Goal: Task Accomplishment & Management: Use online tool/utility

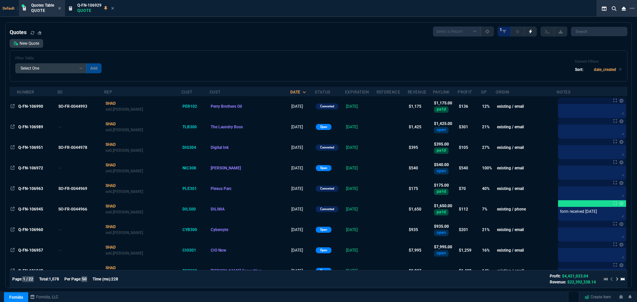
select select "12: [PERSON_NAME]"
select select
click at [632, 10] on icon at bounding box center [632, 8] width 5 height 5
click at [593, 15] on li "Open New Tab" at bounding box center [598, 16] width 66 height 8
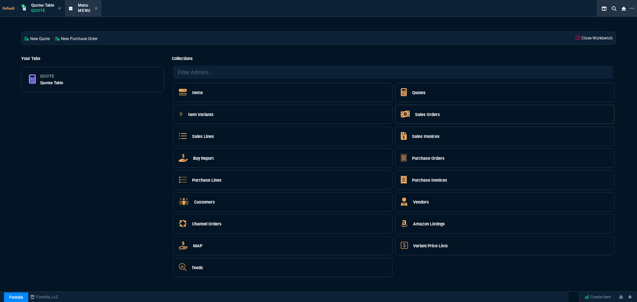
click at [425, 114] on h5 "Sales Orders" at bounding box center [427, 114] width 25 height 6
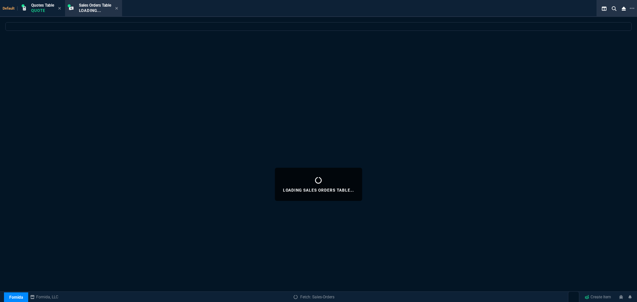
select select
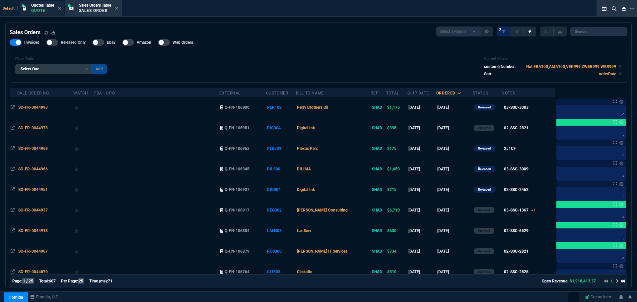
click at [44, 13] on p "Quote" at bounding box center [42, 10] width 23 height 5
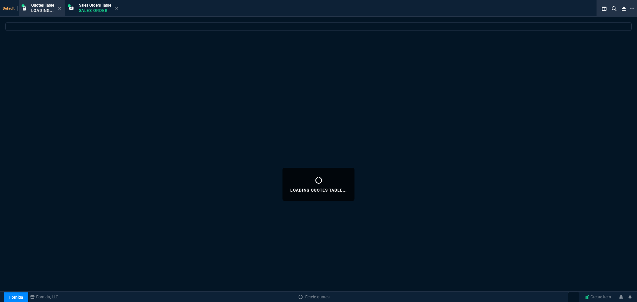
select select
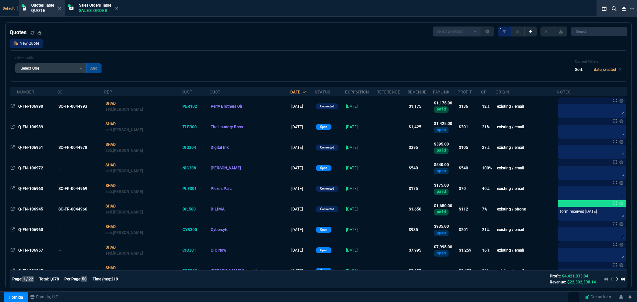
click at [29, 44] on link "New Quote" at bounding box center [27, 43] width 34 height 9
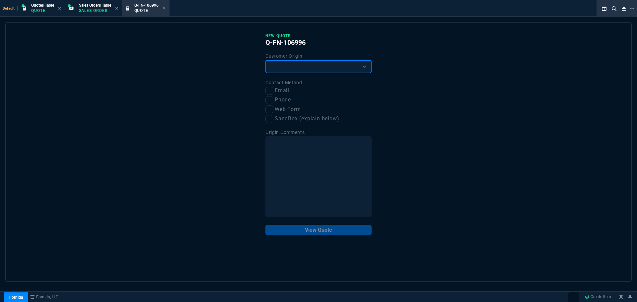
click at [326, 68] on select "Existing Customer Amazon Lead (first order) Website Lead (first order) Called (…" at bounding box center [318, 66] width 106 height 13
select select "existing"
click at [265, 60] on select "Existing Customer Amazon Lead (first order) Website Lead (first order) Called (…" at bounding box center [318, 66] width 106 height 13
click at [271, 89] on input "Email" at bounding box center [269, 91] width 8 height 8
checkbox input "true"
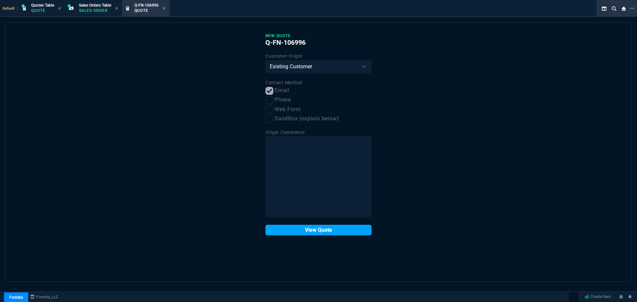
click at [295, 230] on button "View Quote" at bounding box center [318, 230] width 106 height 11
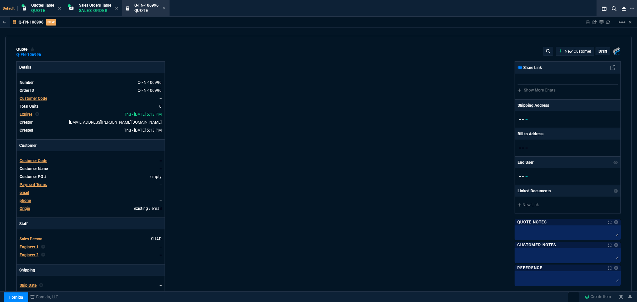
click at [37, 161] on span "Customer Code" at bounding box center [34, 161] width 28 height 5
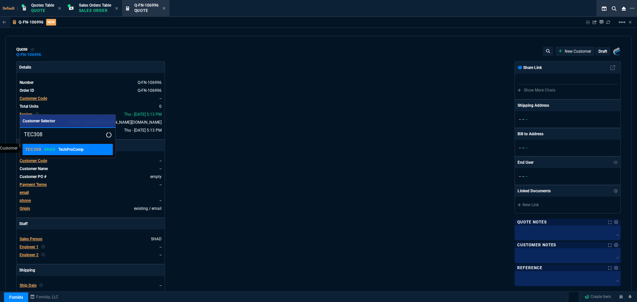
type input "TEC308"
click at [48, 152] on div "TEC308 SHAD TechProComp" at bounding box center [54, 150] width 58 height 6
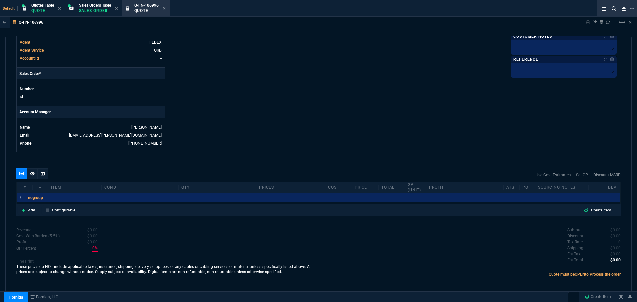
scroll to position [254, 0]
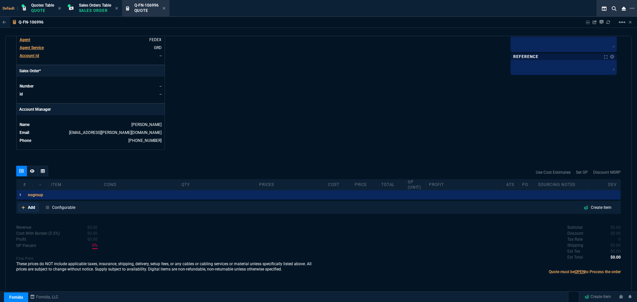
click at [32, 208] on p "Add" at bounding box center [31, 208] width 7 height 6
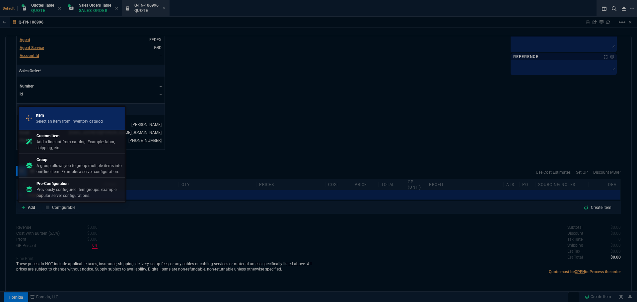
click at [51, 122] on p "Select an item from inventory catalog" at bounding box center [69, 121] width 67 height 6
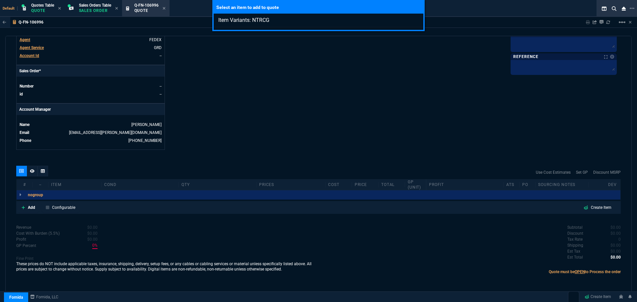
type input "Item Variants: NTRCG"
click at [29, 207] on div "Select an item to add to quote Item Variants: NTRCG" at bounding box center [318, 151] width 637 height 302
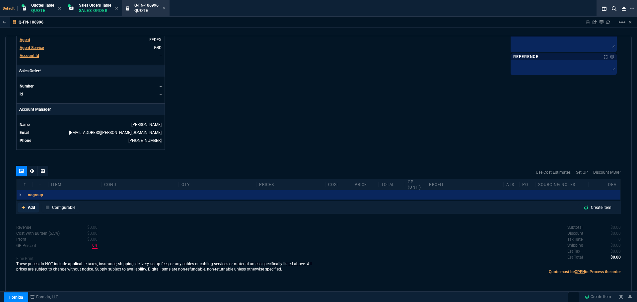
click at [29, 207] on p "Add" at bounding box center [31, 208] width 7 height 6
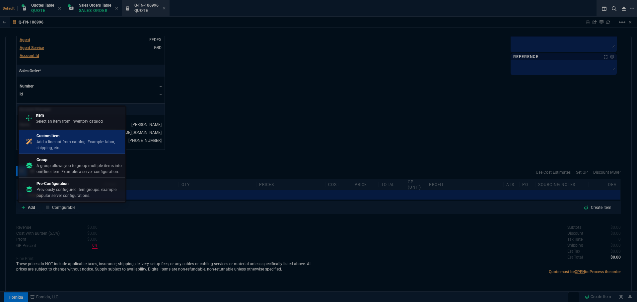
click at [68, 145] on p "Add a line not from catalog. Example: labor, shipping, etc." at bounding box center [79, 145] width 86 height 12
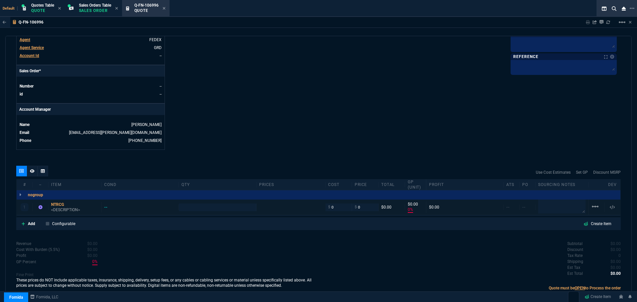
type input "0"
click at [57, 204] on div "NTRCG" at bounding box center [74, 204] width 47 height 5
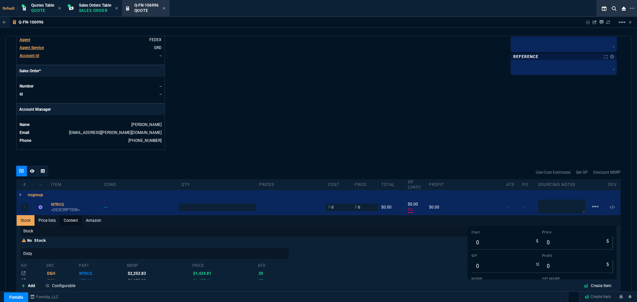
click at [71, 222] on link "Content" at bounding box center [71, 220] width 22 height 11
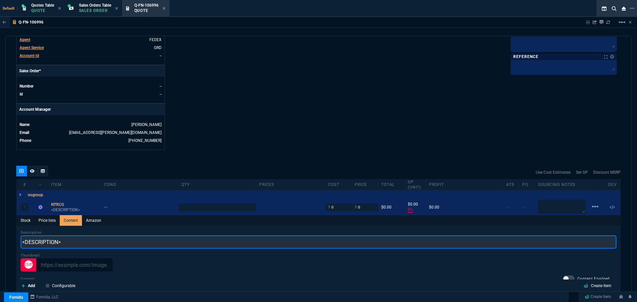
scroll to position [0, 0]
click at [77, 244] on input "<DESCRIPTION>" at bounding box center [319, 242] width 596 height 13
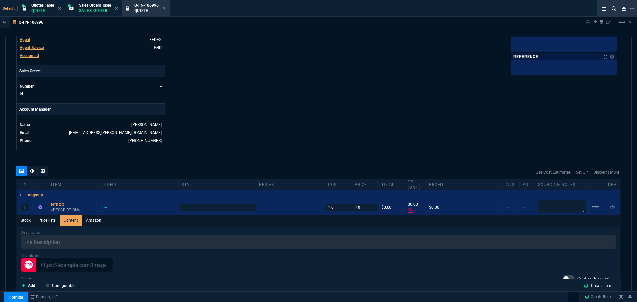
type input "1"
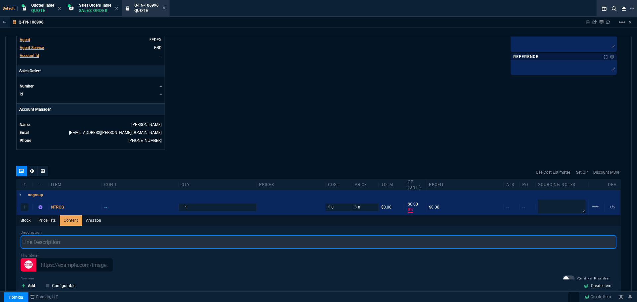
click at [71, 242] on input "text" at bounding box center [319, 242] width 596 height 13
paste input "Dell Pro Max FCM2250 Desktop Computer - Intel Core Ultra 7 265 - vPro Technolog…"
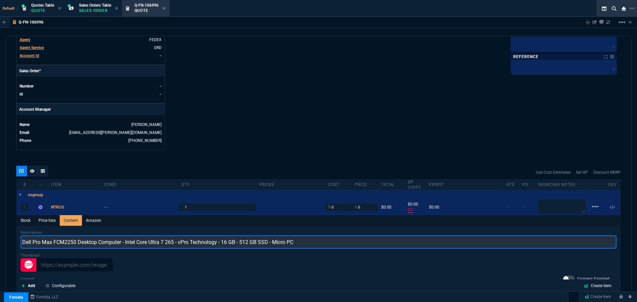
type input "Dell Pro Max FCM2250 Desktop Computer - Intel Core Ultra 7 265 - vPro Technolog…"
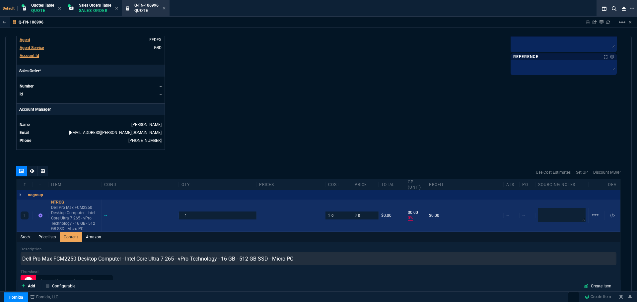
click at [51, 202] on div "NTRCG Dell Pro Max FCM2250 Desktop Computer - Intel Core Ultra 7 265 - vPro Tec…" at bounding box center [74, 216] width 53 height 32
click at [54, 200] on div "NTRCG" at bounding box center [74, 202] width 47 height 5
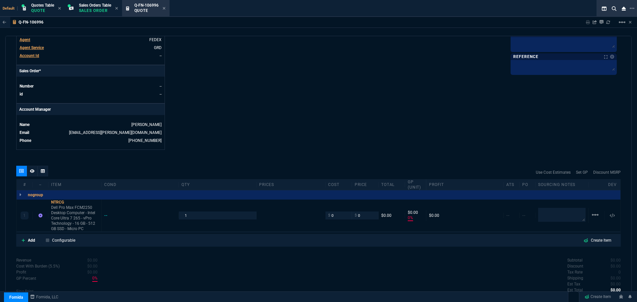
type input "0"
click at [338, 215] on input "0" at bounding box center [338, 216] width 21 height 8
click at [341, 218] on input "0" at bounding box center [338, 216] width 21 height 8
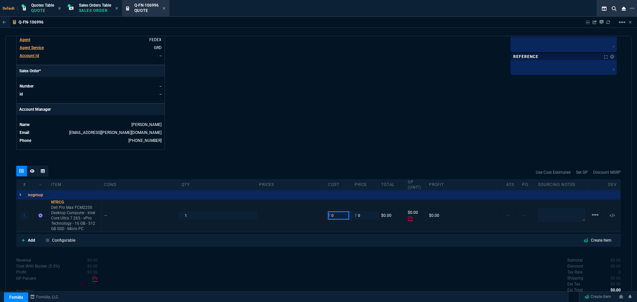
click at [341, 218] on input "0" at bounding box center [338, 216] width 21 height 8
paste input "1358.2"
type input "1358.20"
click at [542, 216] on textarea at bounding box center [561, 214] width 47 height 13
type input "1358.2"
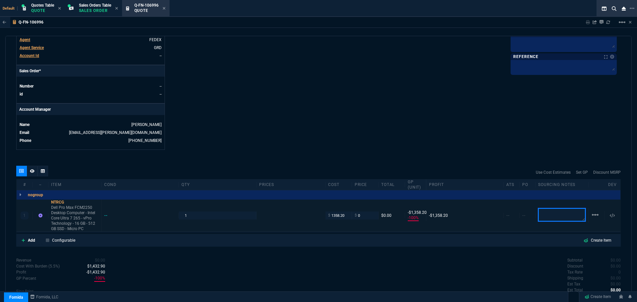
type input "-100"
type input "-1358"
type textarea "TDSYNNEX"
click at [59, 203] on div "NTRCG" at bounding box center [74, 202] width 47 height 5
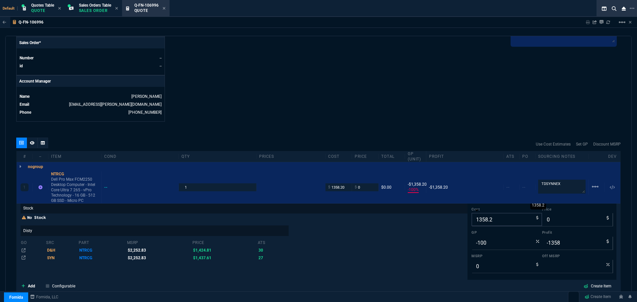
scroll to position [353, 0]
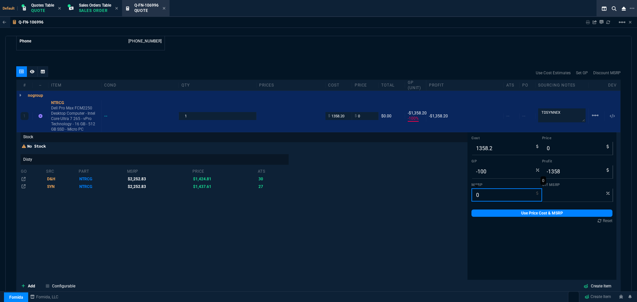
click at [484, 195] on input "0" at bounding box center [506, 194] width 71 height 13
paste input "2252.83"
type input "2252.83"
type input "100"
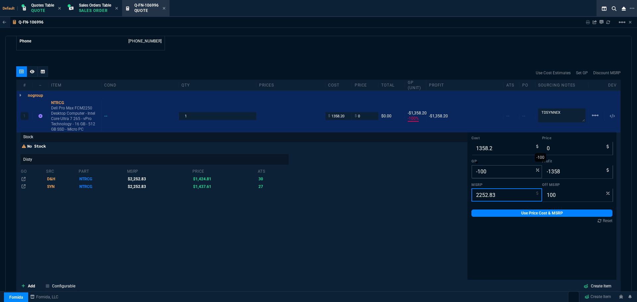
type input "2252.83"
click at [480, 173] on input "-100" at bounding box center [506, 171] width 71 height 13
type input "2"
type input "1386"
type input "28"
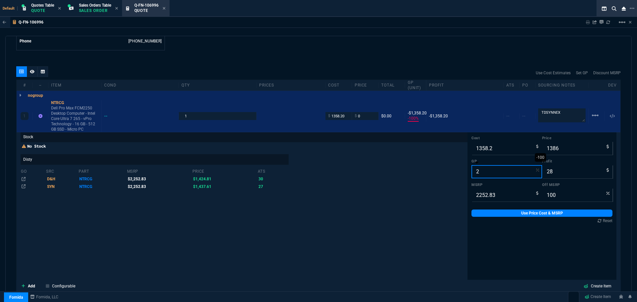
type input "38"
type input "20"
type input "1698"
type input "340"
type input "25"
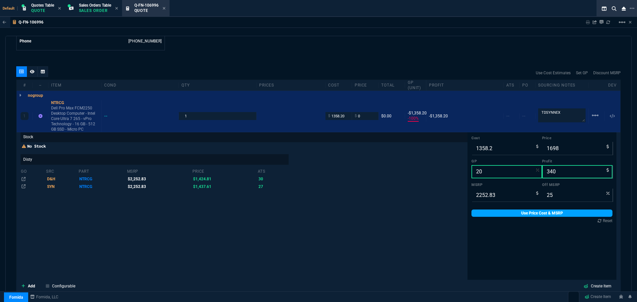
type input "20"
click at [503, 214] on link "Use Price Cost & MSRP" at bounding box center [541, 213] width 141 height 7
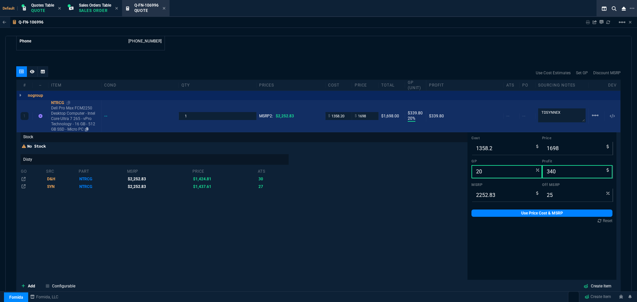
click at [56, 104] on div "NTRCG" at bounding box center [74, 102] width 47 height 5
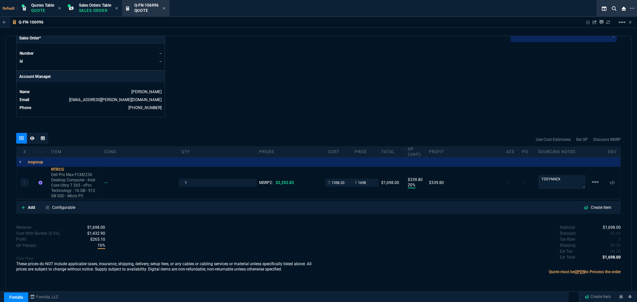
scroll to position [287, 0]
click at [369, 182] on input "1698" at bounding box center [365, 183] width 21 height 8
type input "1699"
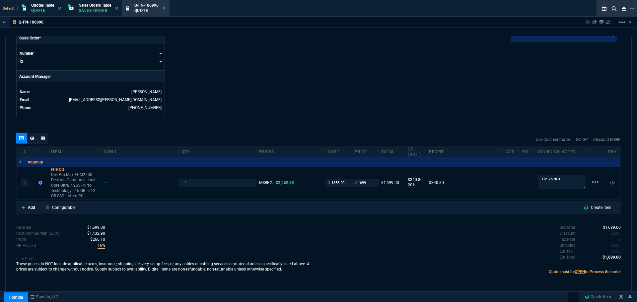
type input "341"
click at [368, 185] on input "1699" at bounding box center [365, 183] width 21 height 8
type input "1695"
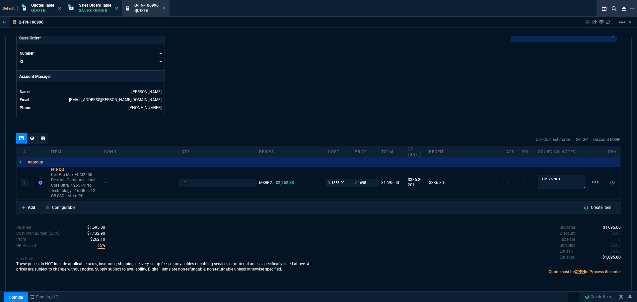
type input "337"
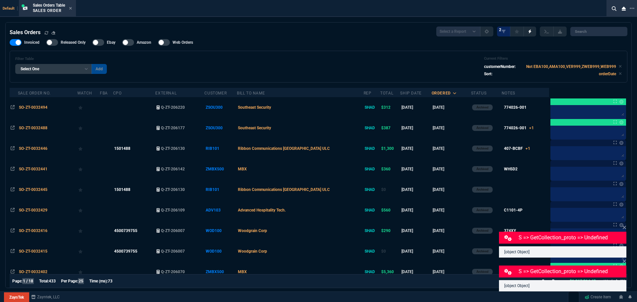
select select "12: [PERSON_NAME]"
select select
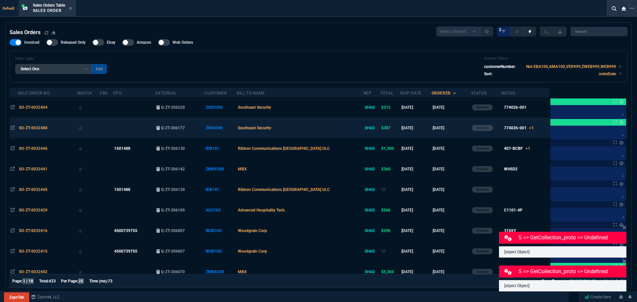
scroll to position [332, 0]
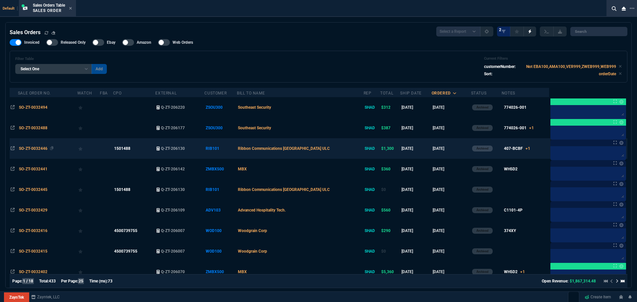
click at [25, 147] on span "SO-ZT-0032446" at bounding box center [33, 148] width 29 height 5
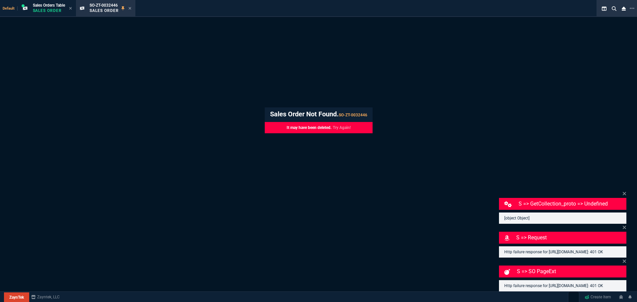
click at [130, 8] on icon at bounding box center [129, 8] width 3 height 4
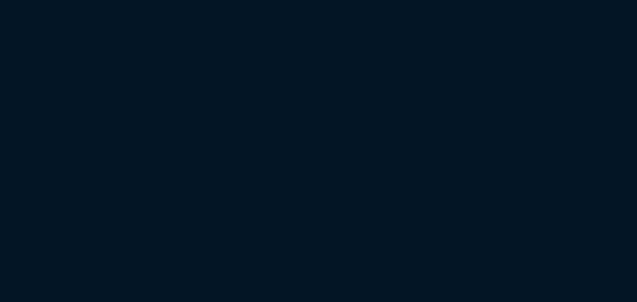
click at [323, 0] on html "Copy Next — ChatGPT Close" at bounding box center [318, 0] width 637 height 0
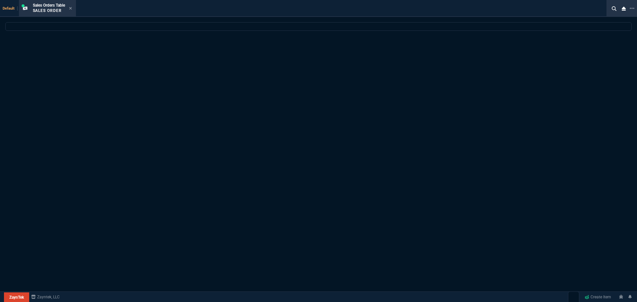
select select "12: [PERSON_NAME]"
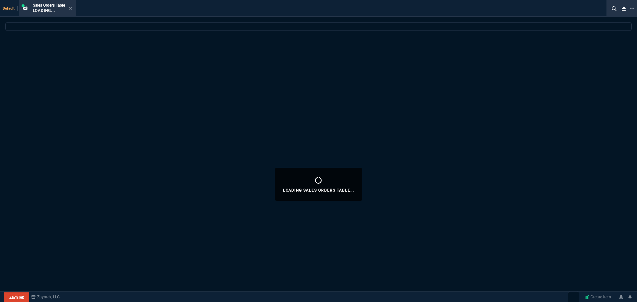
select select
